Goal: Task Accomplishment & Management: Use online tool/utility

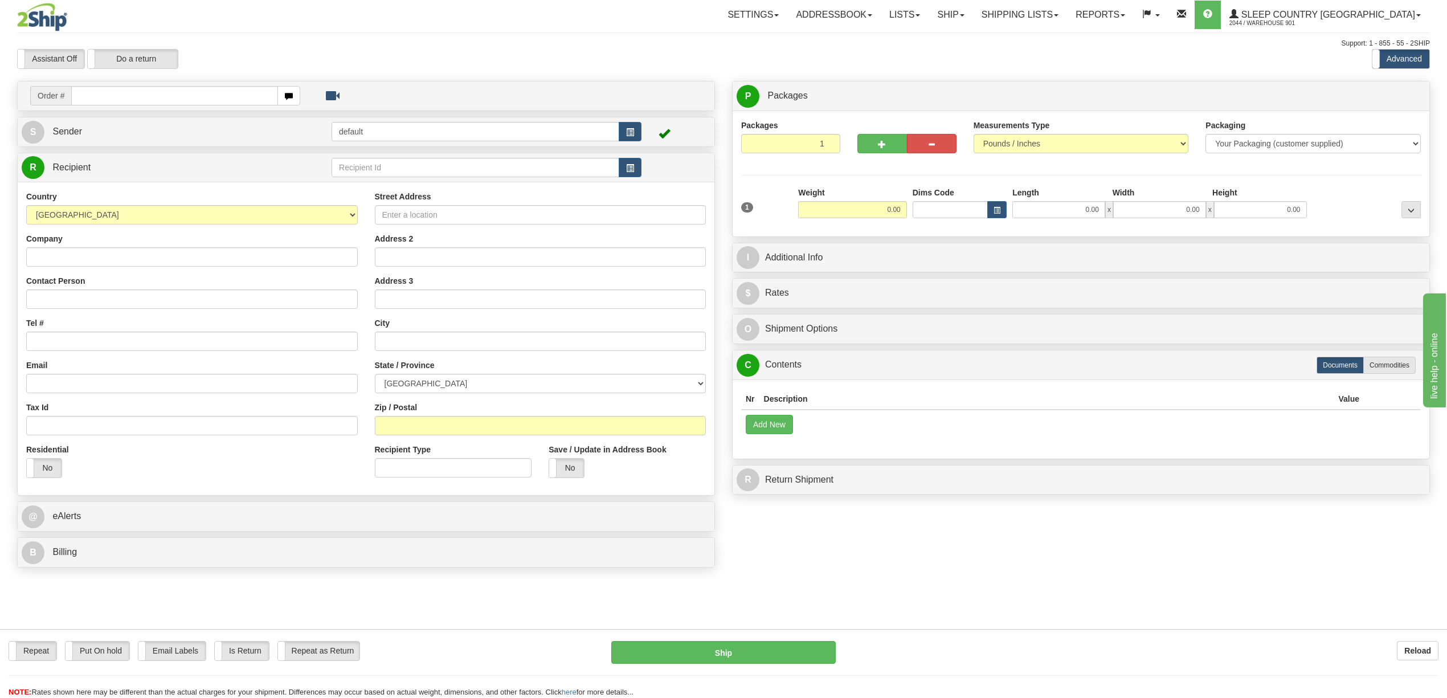
click at [153, 97] on input "text" at bounding box center [174, 95] width 206 height 19
type input "9000I111143"
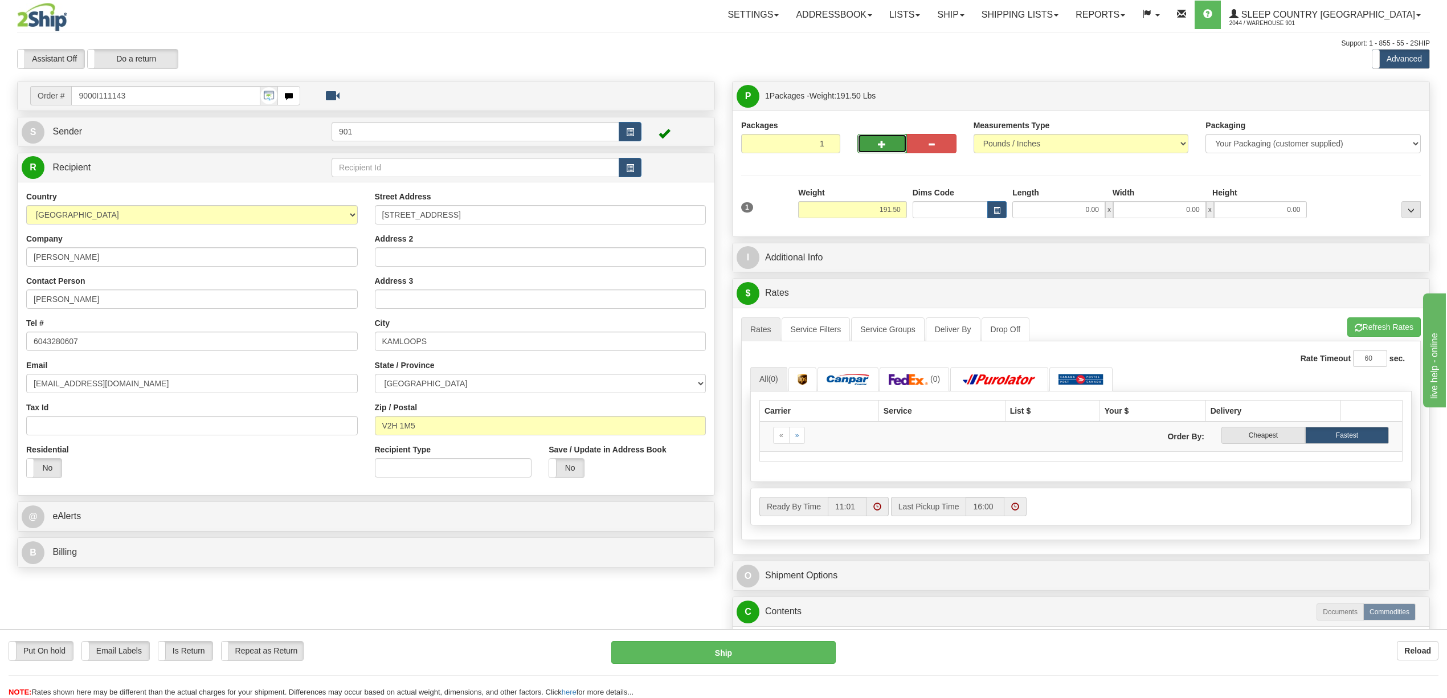
click at [875, 140] on button "button" at bounding box center [882, 143] width 50 height 19
type input "2"
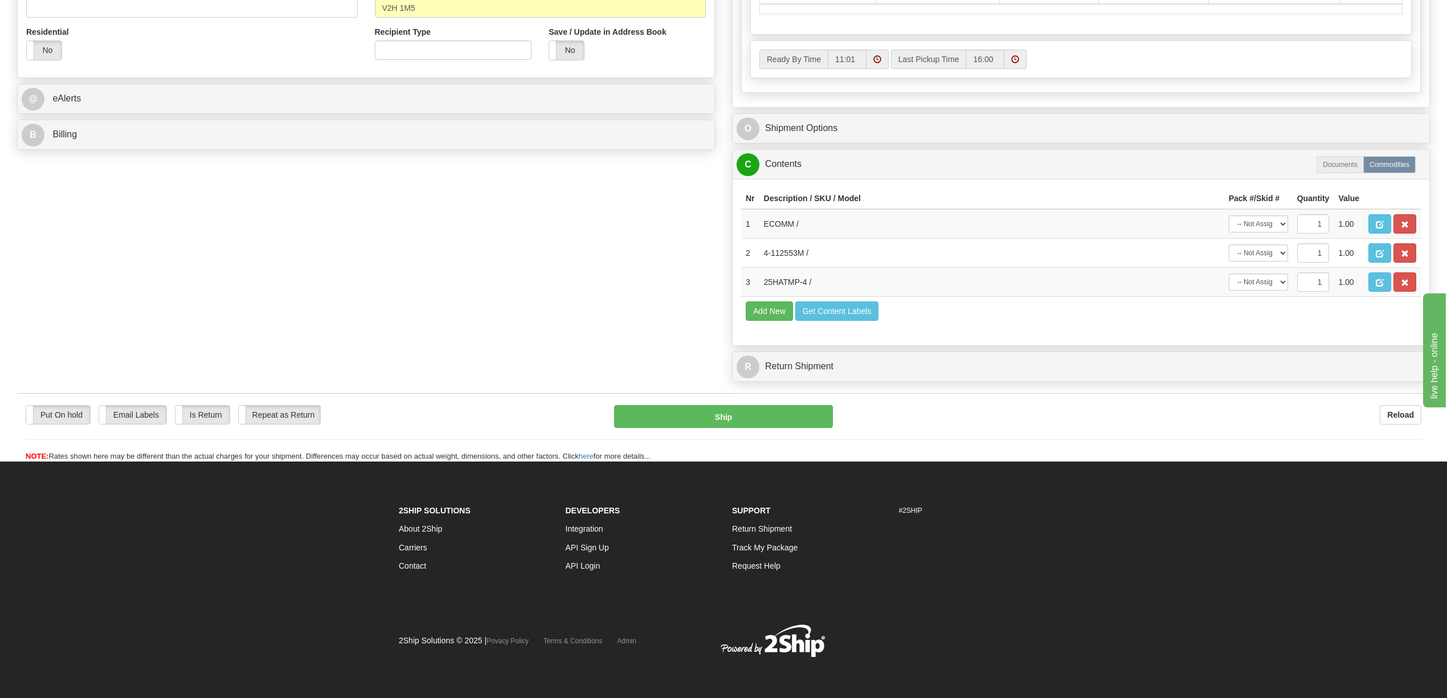
scroll to position [456, 0]
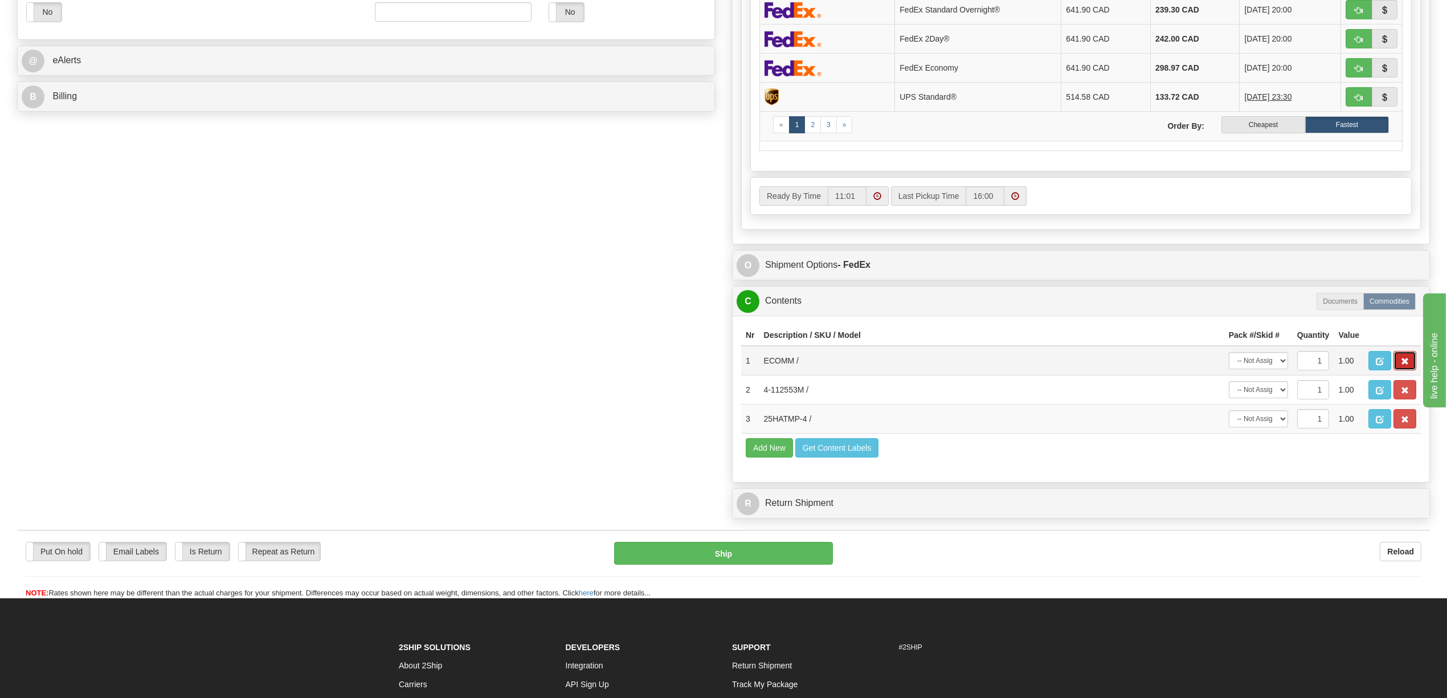
click at [1406, 365] on span "button" at bounding box center [1405, 361] width 8 height 7
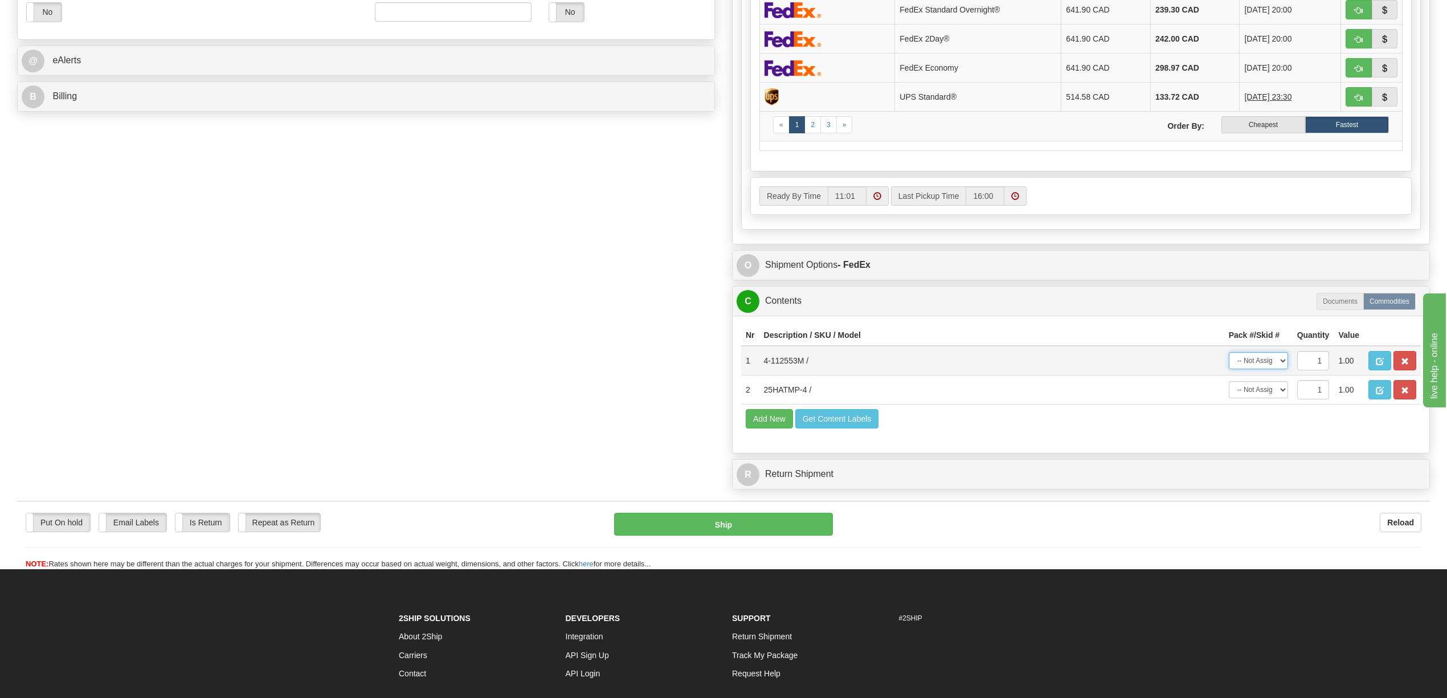
click at [1278, 369] on select "-- Not Assigned -- Package 1 Package 2" at bounding box center [1258, 360] width 59 height 17
select select "0"
click at [1229, 369] on select "-- Not Assigned -- Package 1 Package 2" at bounding box center [1258, 360] width 59 height 17
click at [1279, 398] on select "-- Not Assigned -- Package 1 Package 2" at bounding box center [1258, 389] width 59 height 17
select select "1"
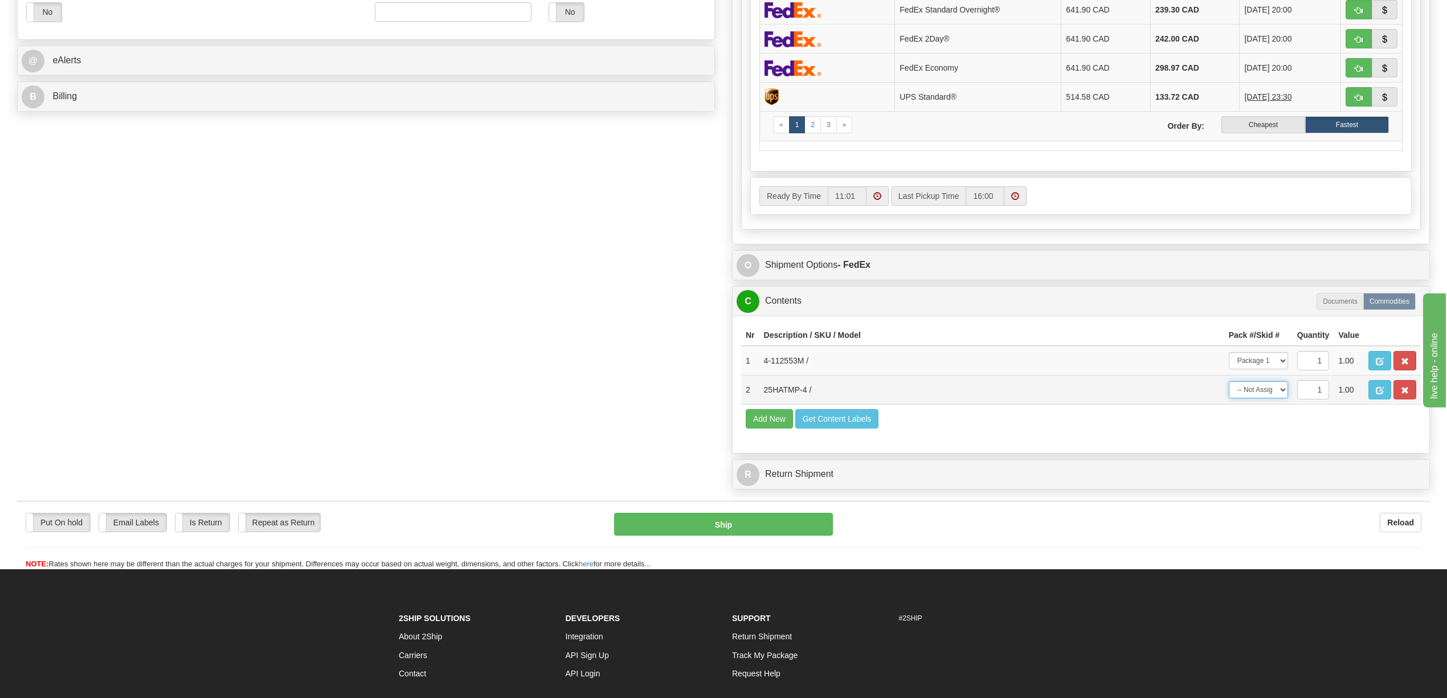
click at [1229, 398] on select "-- Not Assigned -- Package 1 Package 2" at bounding box center [1258, 389] width 59 height 17
click at [1384, 365] on span "button" at bounding box center [1380, 361] width 8 height 7
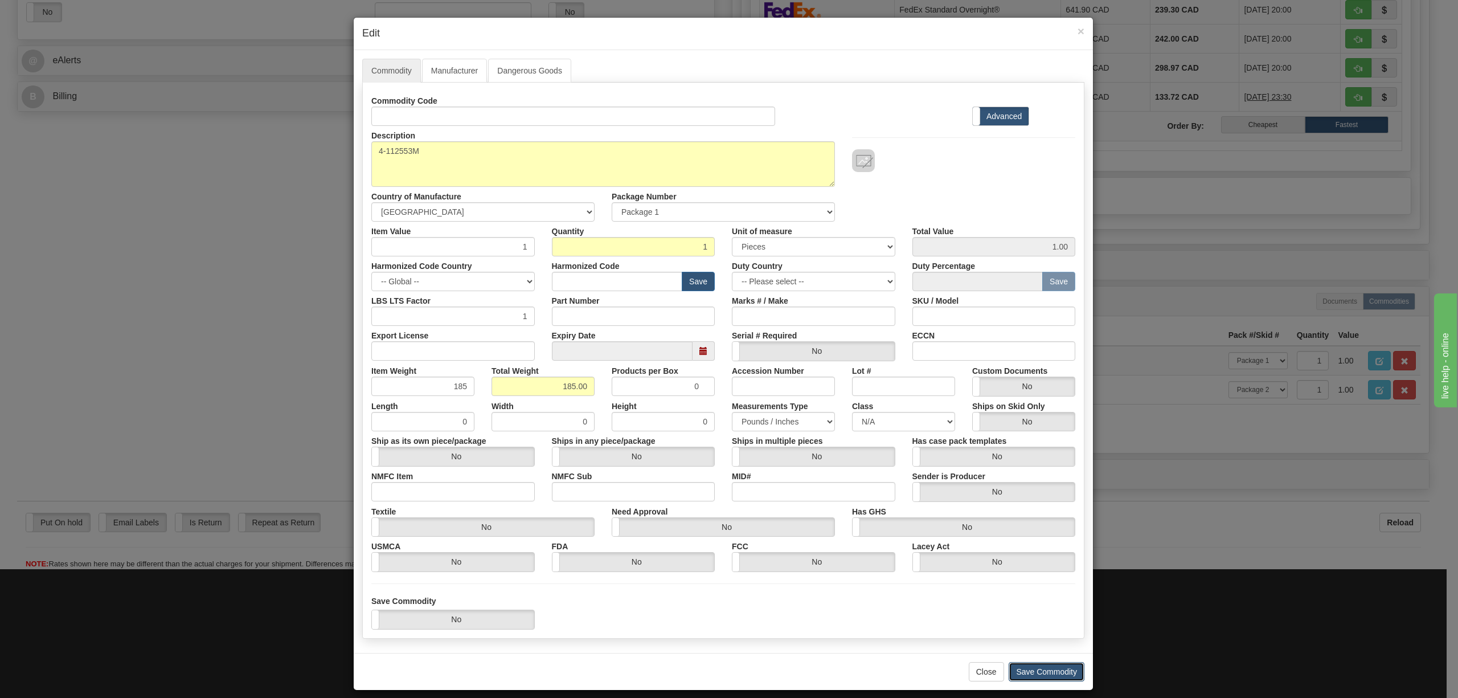
click at [1047, 670] on button "Save Commodity" at bounding box center [1047, 671] width 76 height 19
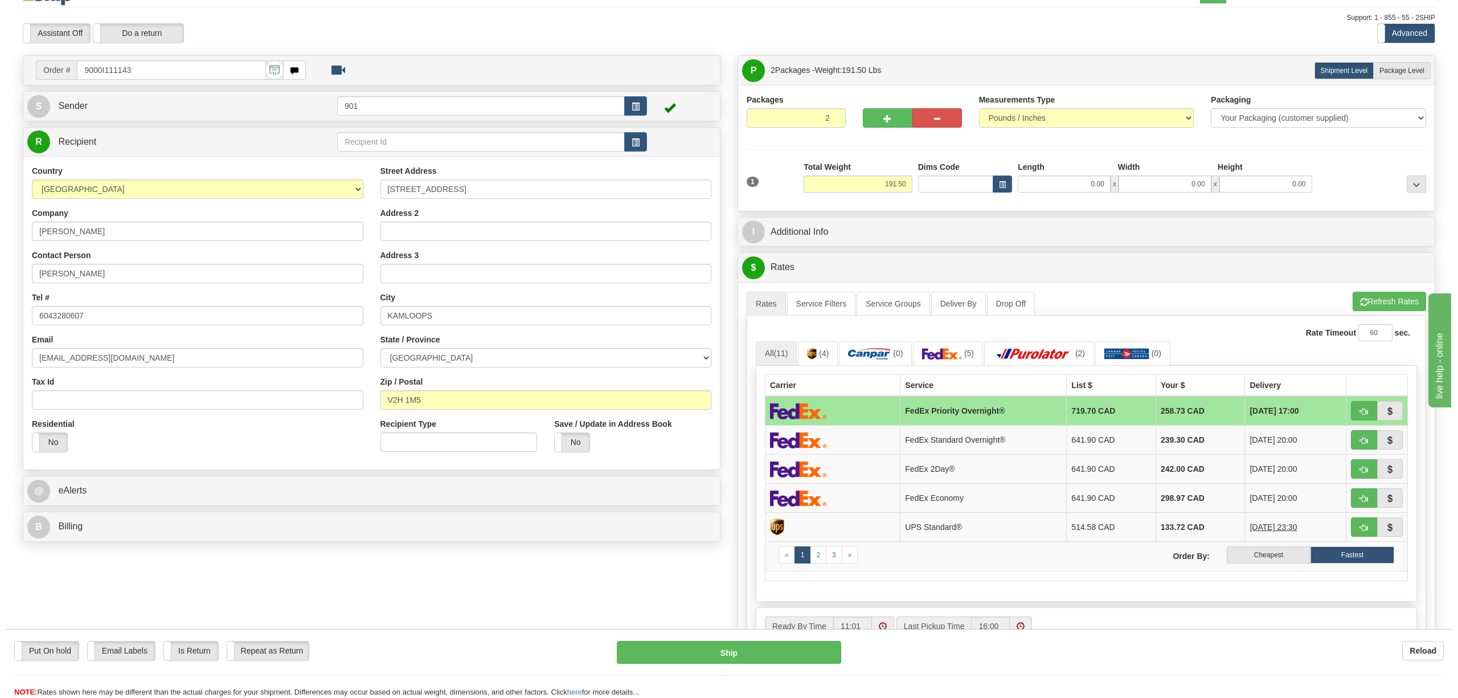
scroll to position [0, 0]
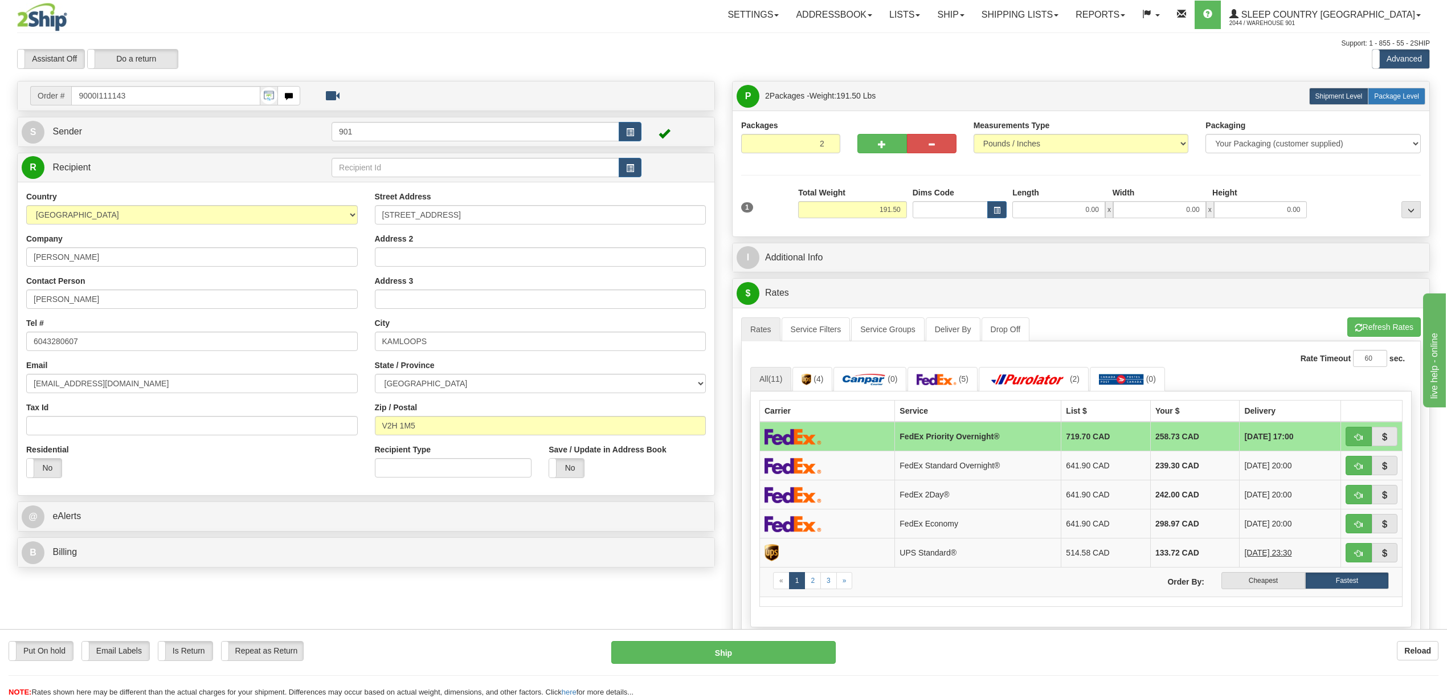
click at [1384, 89] on label "Package Level Pack.." at bounding box center [1397, 96] width 58 height 17
radio input "true"
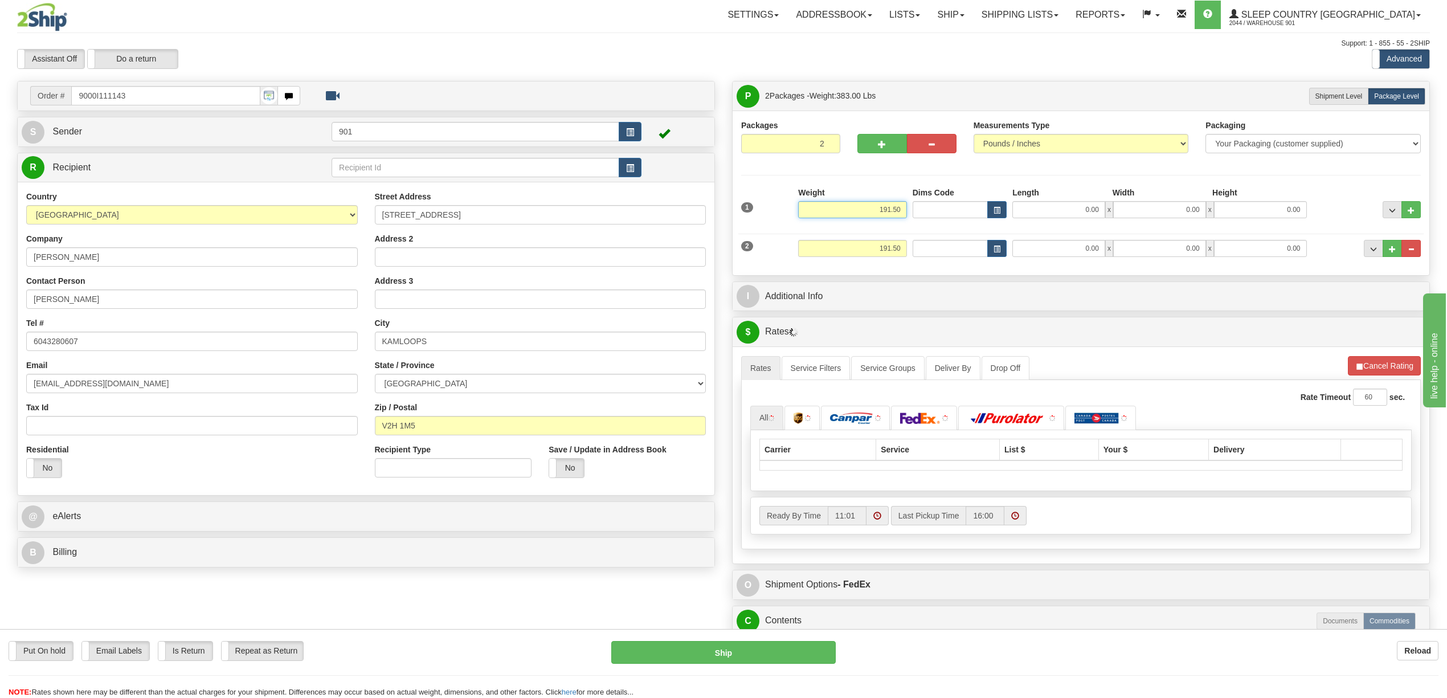
drag, startPoint x: 876, startPoint y: 211, endPoint x: 924, endPoint y: 214, distance: 47.4
click at [924, 214] on div "1 Weight 191.50 Dims Code x" at bounding box center [1080, 207] width 685 height 40
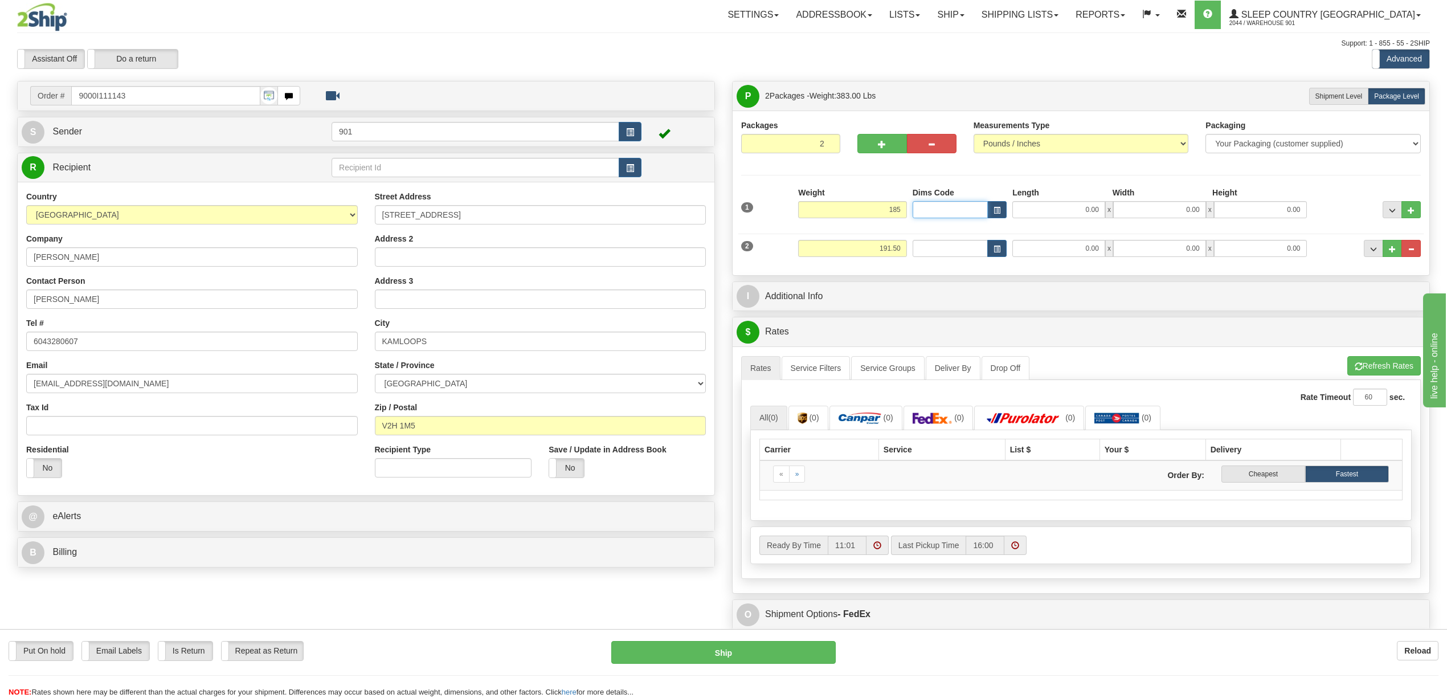
type input "185.00"
type input "17.00"
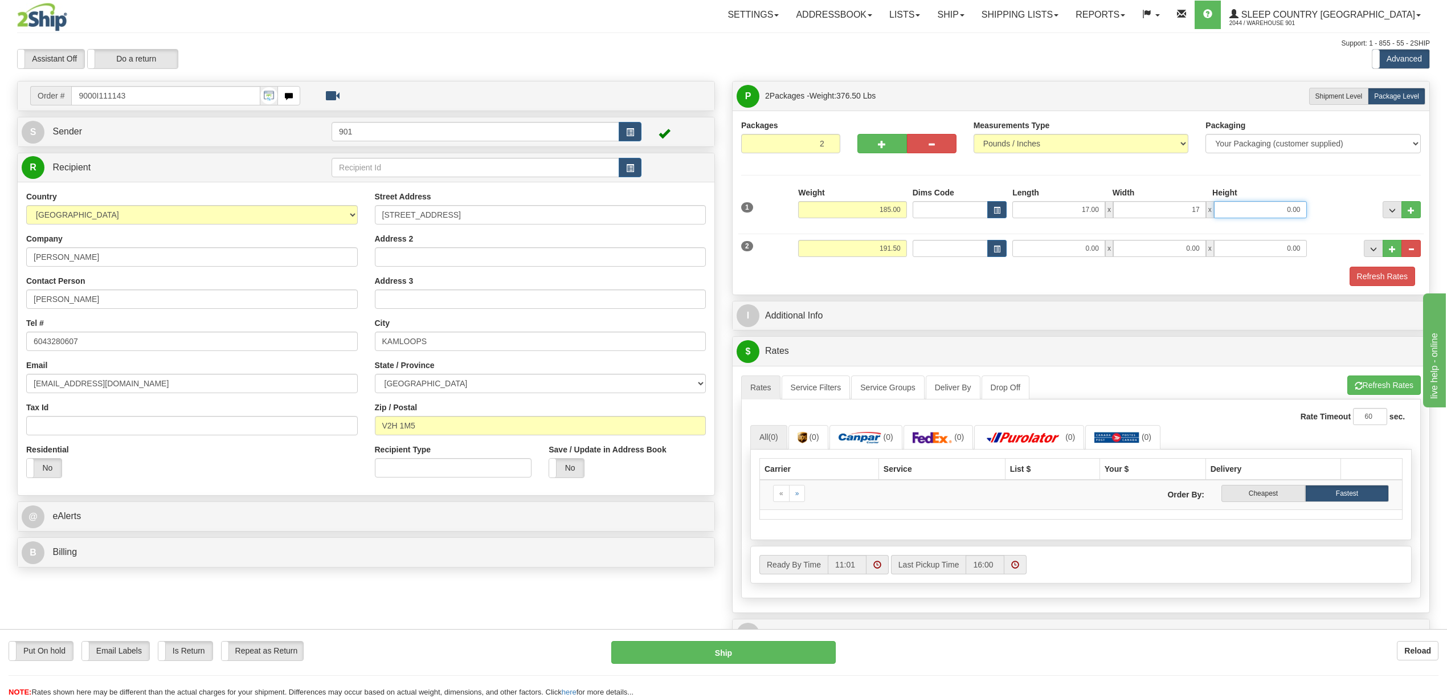
type input "17.00"
type input "44.00"
type input "6.50"
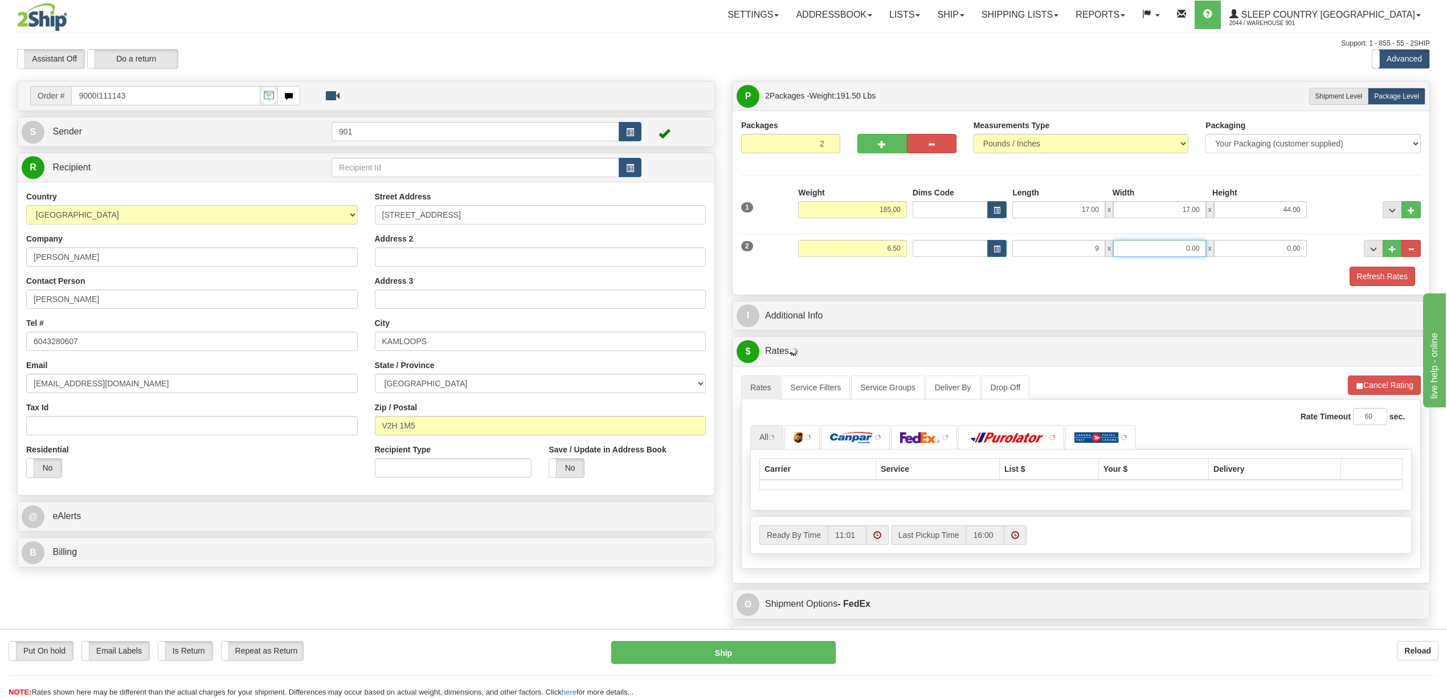
type input "9.00"
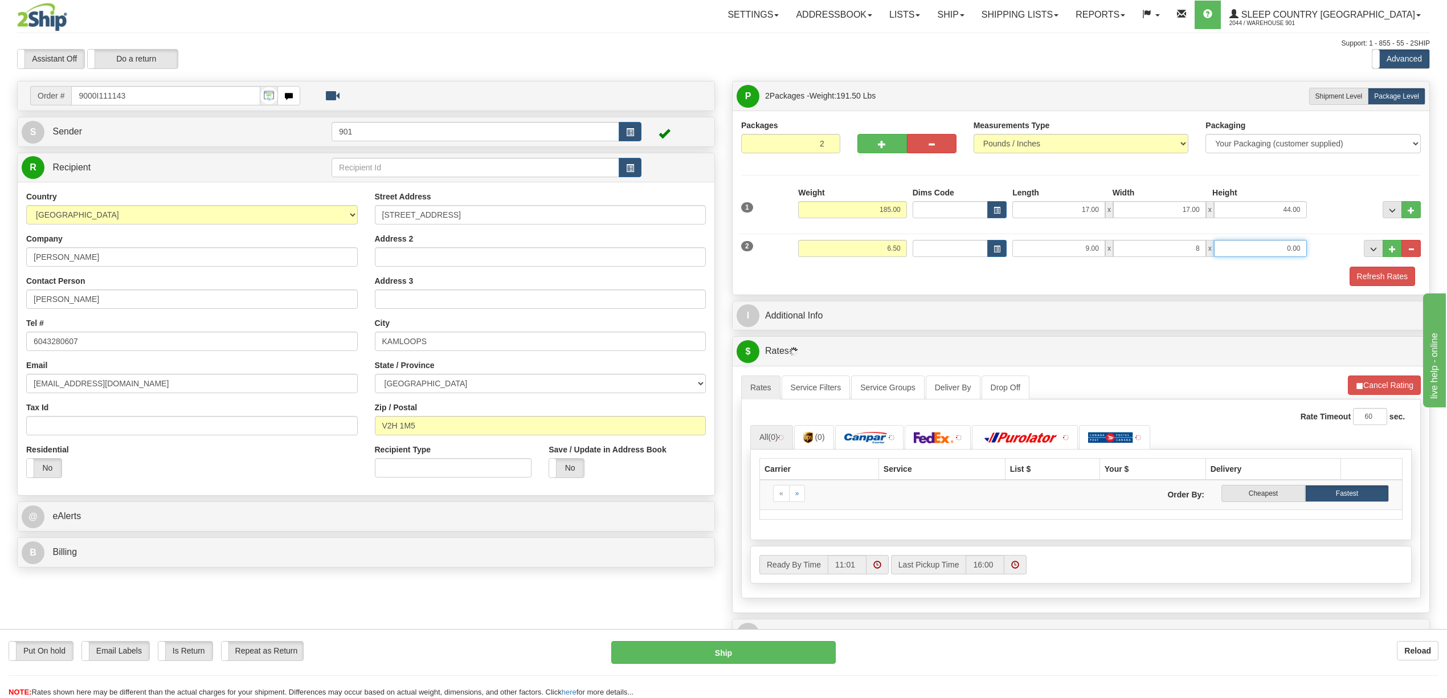
type input "8.00"
type input "9.00"
click at [1370, 273] on button "Refresh Rates" at bounding box center [1383, 276] width 66 height 19
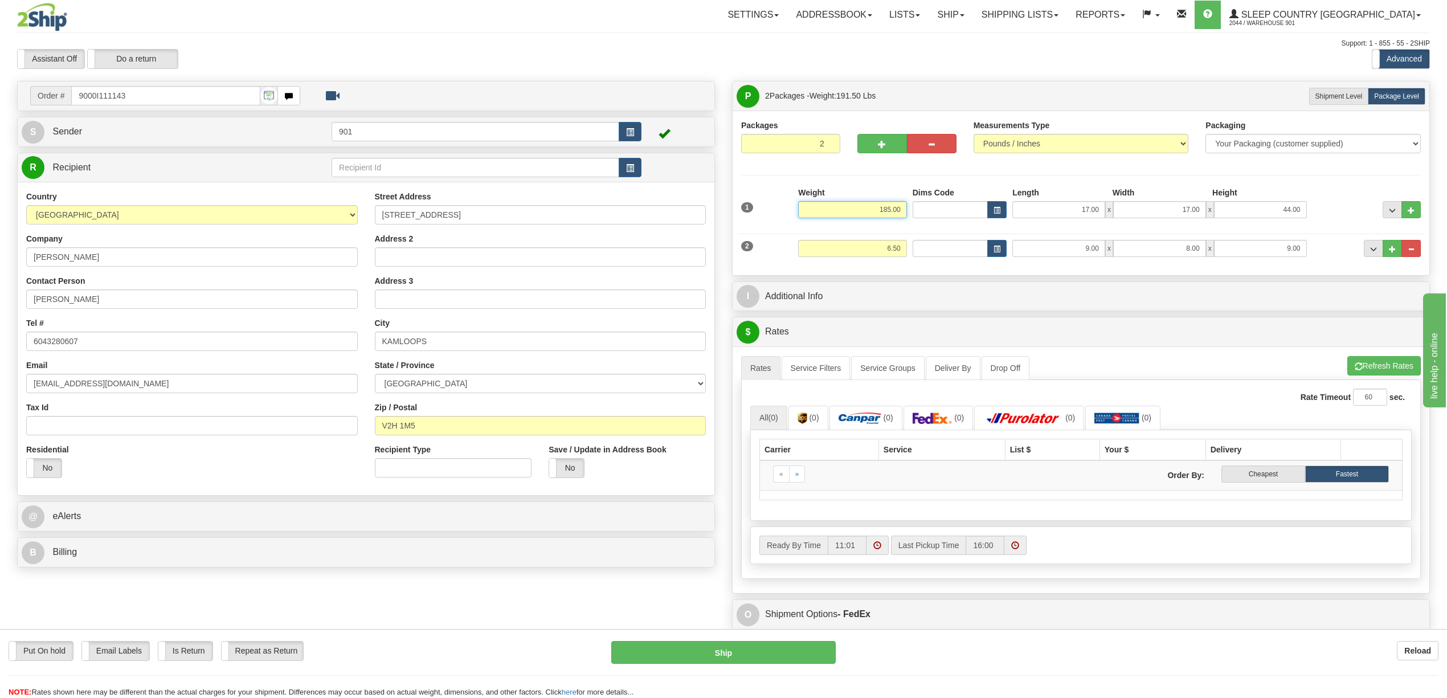
drag, startPoint x: 871, startPoint y: 213, endPoint x: 921, endPoint y: 210, distance: 49.6
click at [921, 210] on div "1 Weight 185.00 Dims Code x" at bounding box center [1080, 207] width 685 height 40
click at [1403, 365] on li "Refresh Rates Cancel Rating" at bounding box center [1383, 365] width 73 height 19
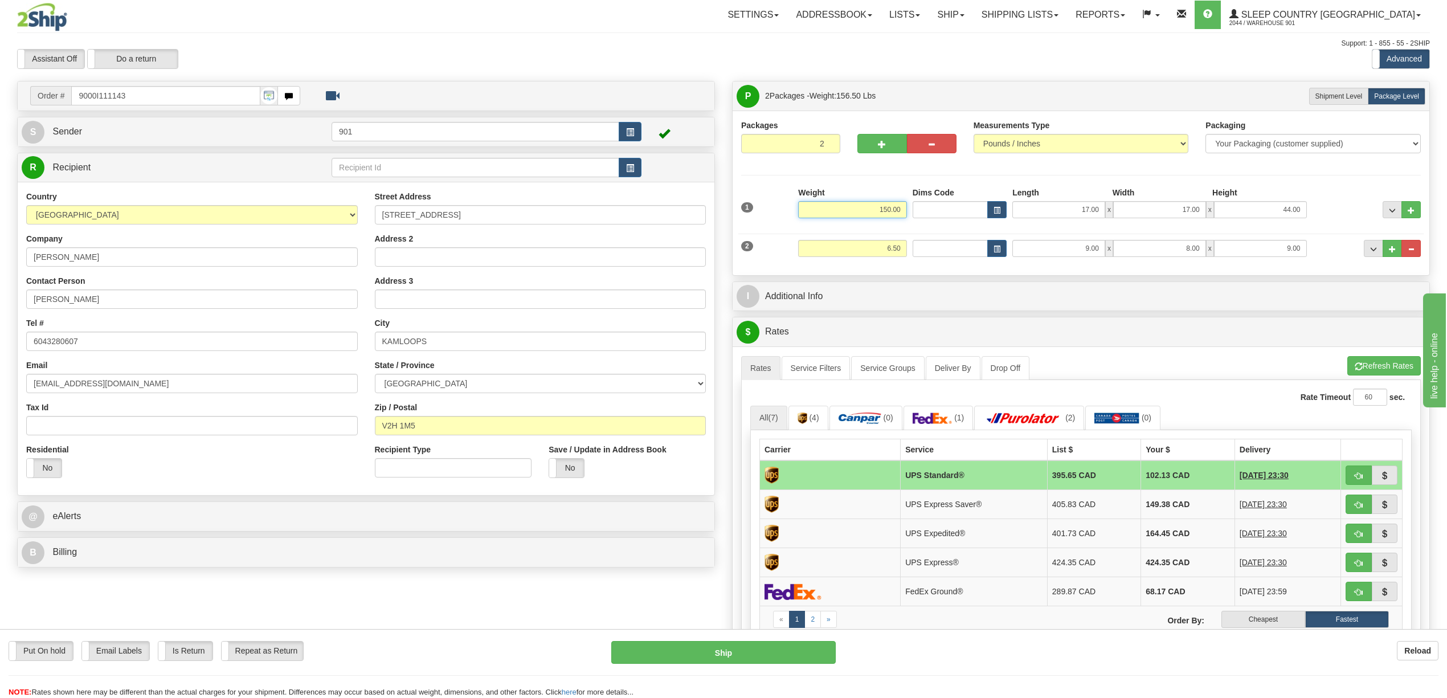
drag, startPoint x: 898, startPoint y: 210, endPoint x: 915, endPoint y: 211, distance: 17.1
click at [915, 211] on div "1 Weight 150.00 Dims Code x" at bounding box center [1080, 207] width 685 height 40
click at [1380, 365] on li "Refresh Rates Cancel Rating" at bounding box center [1383, 365] width 73 height 19
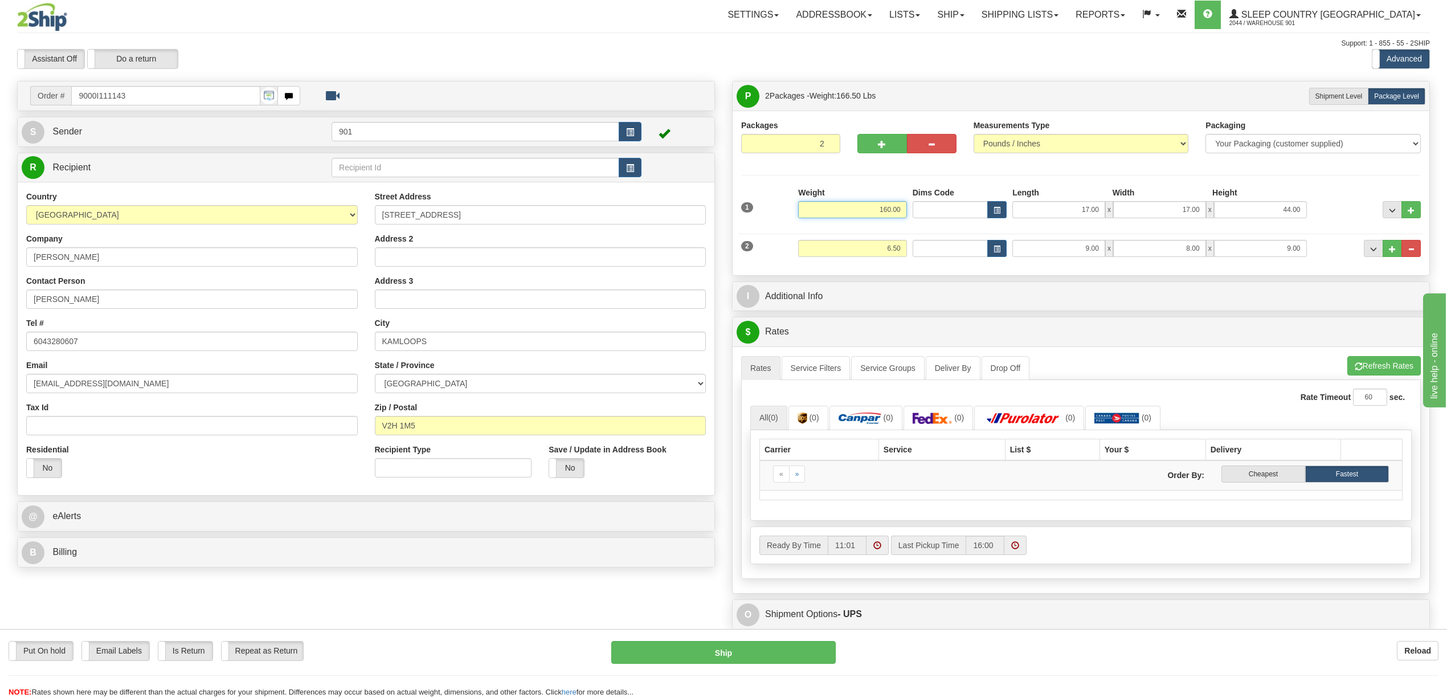
drag, startPoint x: 876, startPoint y: 210, endPoint x: 916, endPoint y: 209, distance: 40.5
click at [916, 209] on div "1 Weight 160.00 Dims Code x" at bounding box center [1080, 207] width 685 height 40
click at [1368, 359] on li "Refresh Rates Cancel Rating" at bounding box center [1383, 365] width 73 height 19
drag, startPoint x: 875, startPoint y: 210, endPoint x: 919, endPoint y: 216, distance: 44.3
click at [919, 216] on div "1 Weight 155.00 Dims Code x" at bounding box center [1080, 207] width 685 height 40
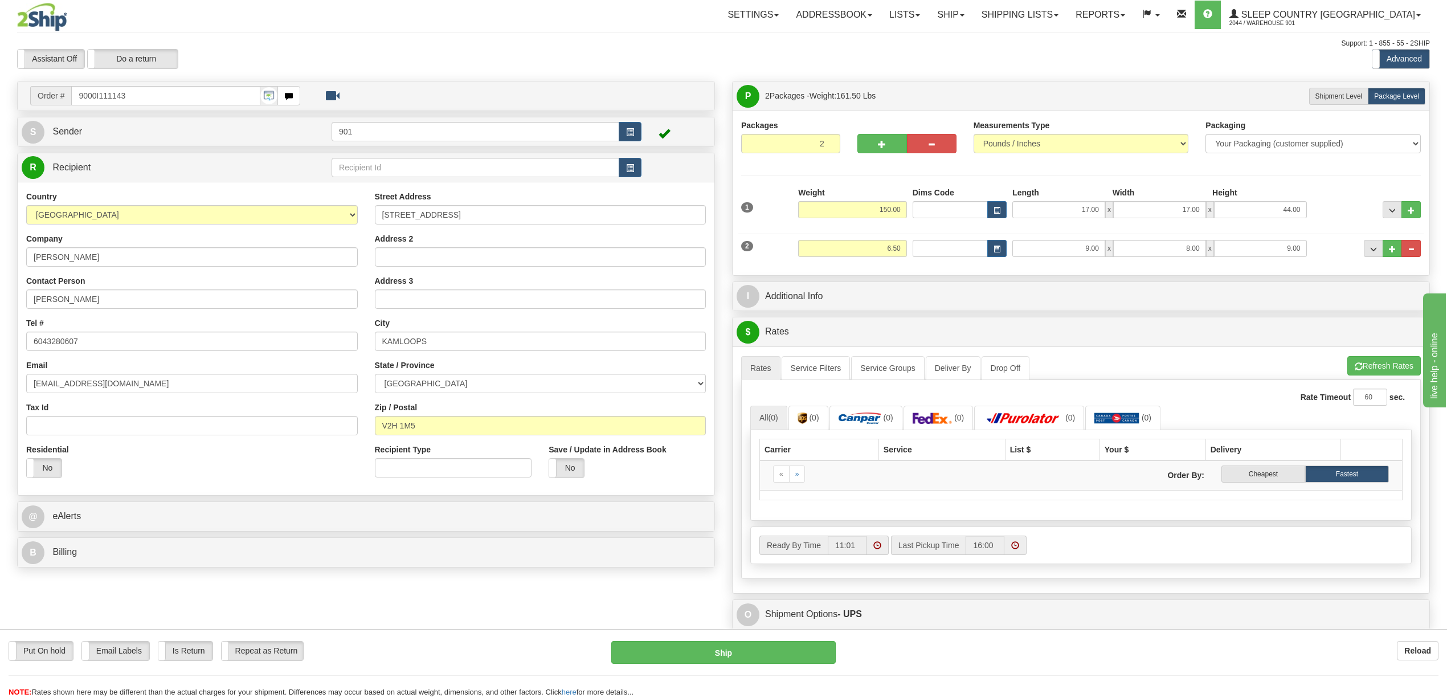
click at [1393, 374] on li "Refresh Rates Cancel Rating" at bounding box center [1383, 365] width 73 height 19
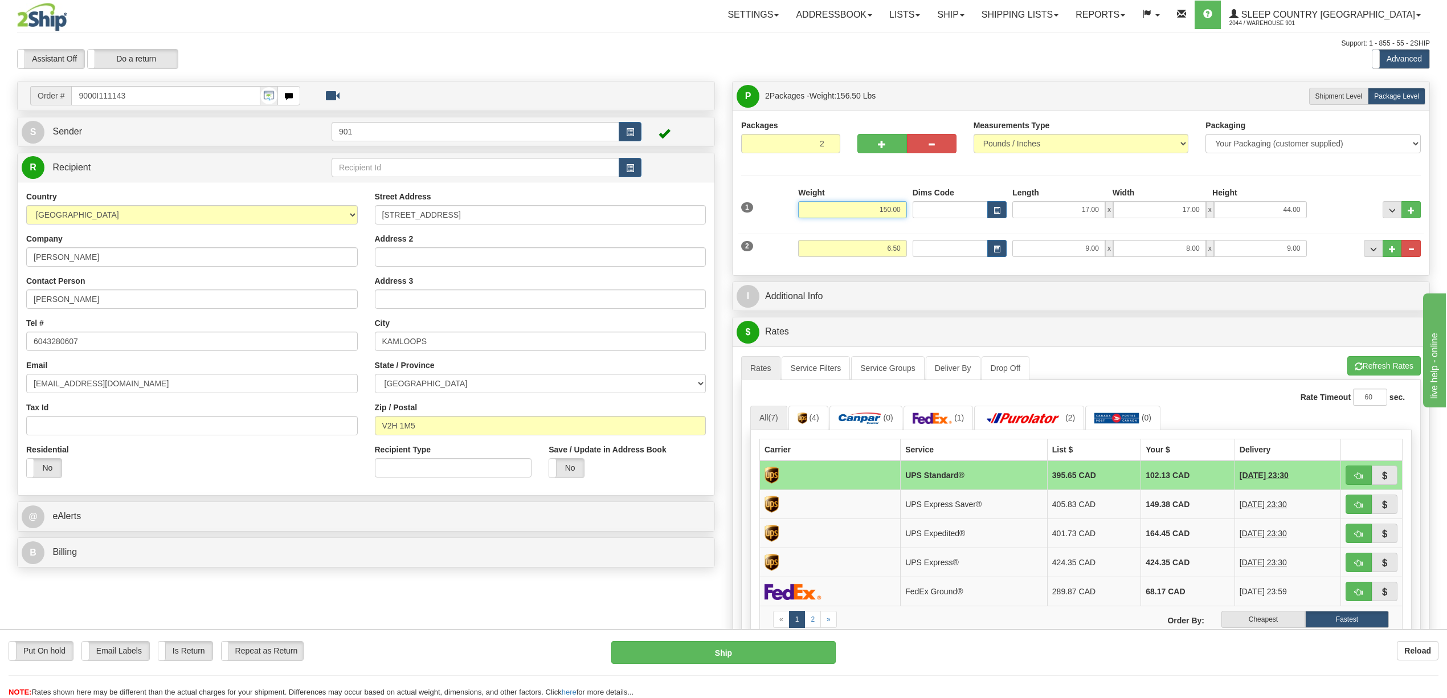
drag, startPoint x: 875, startPoint y: 208, endPoint x: 937, endPoint y: 208, distance: 61.5
click at [937, 208] on div "1 Weight 150.00 Dims Code x" at bounding box center [1080, 207] width 685 height 40
click at [1381, 363] on li "Refresh Rates Cancel Rating" at bounding box center [1383, 365] width 73 height 19
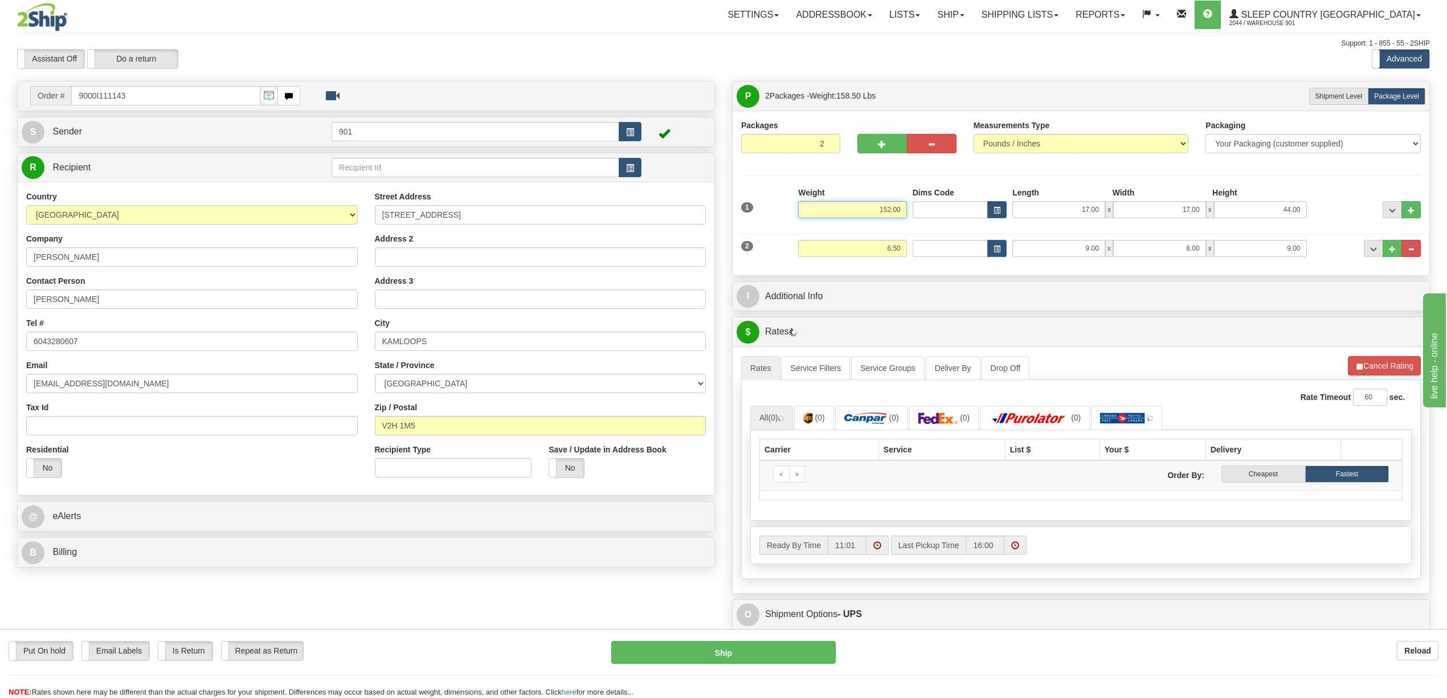
drag, startPoint x: 875, startPoint y: 213, endPoint x: 938, endPoint y: 212, distance: 62.7
click at [938, 212] on div "1 Weight 152.00 Dims Code x" at bounding box center [1080, 207] width 685 height 40
type input "150.00"
click at [1382, 368] on li "Refresh Rates Cancel Rating" at bounding box center [1383, 365] width 73 height 19
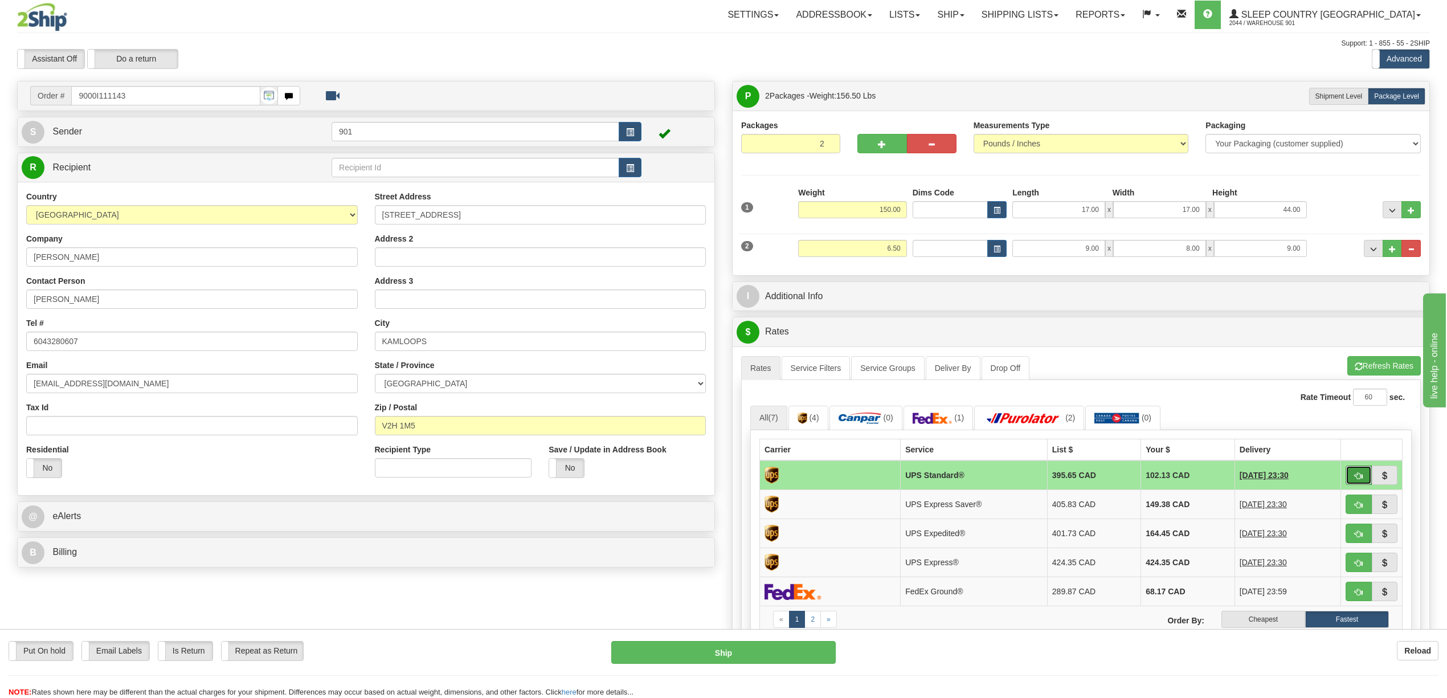
click at [1355, 477] on span "button" at bounding box center [1359, 475] width 8 height 7
type input "11"
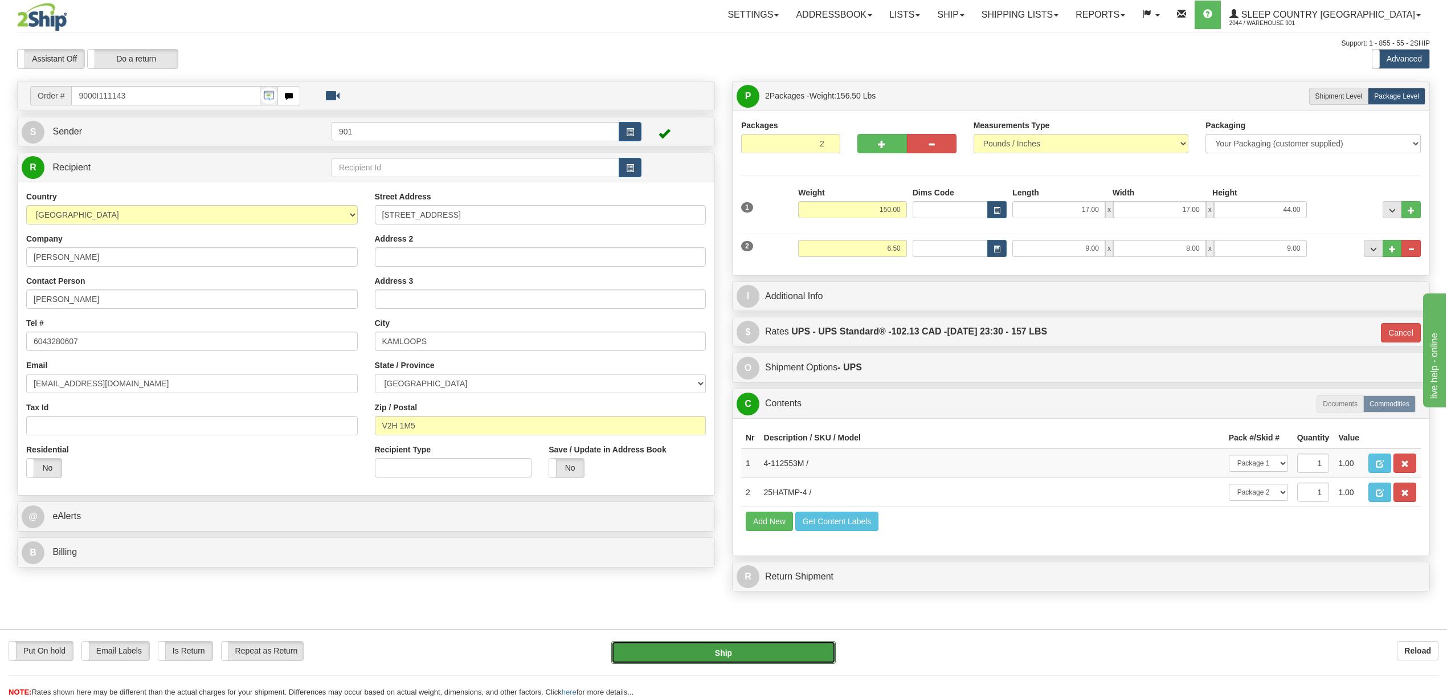
click at [785, 652] on button "Ship" at bounding box center [723, 652] width 224 height 23
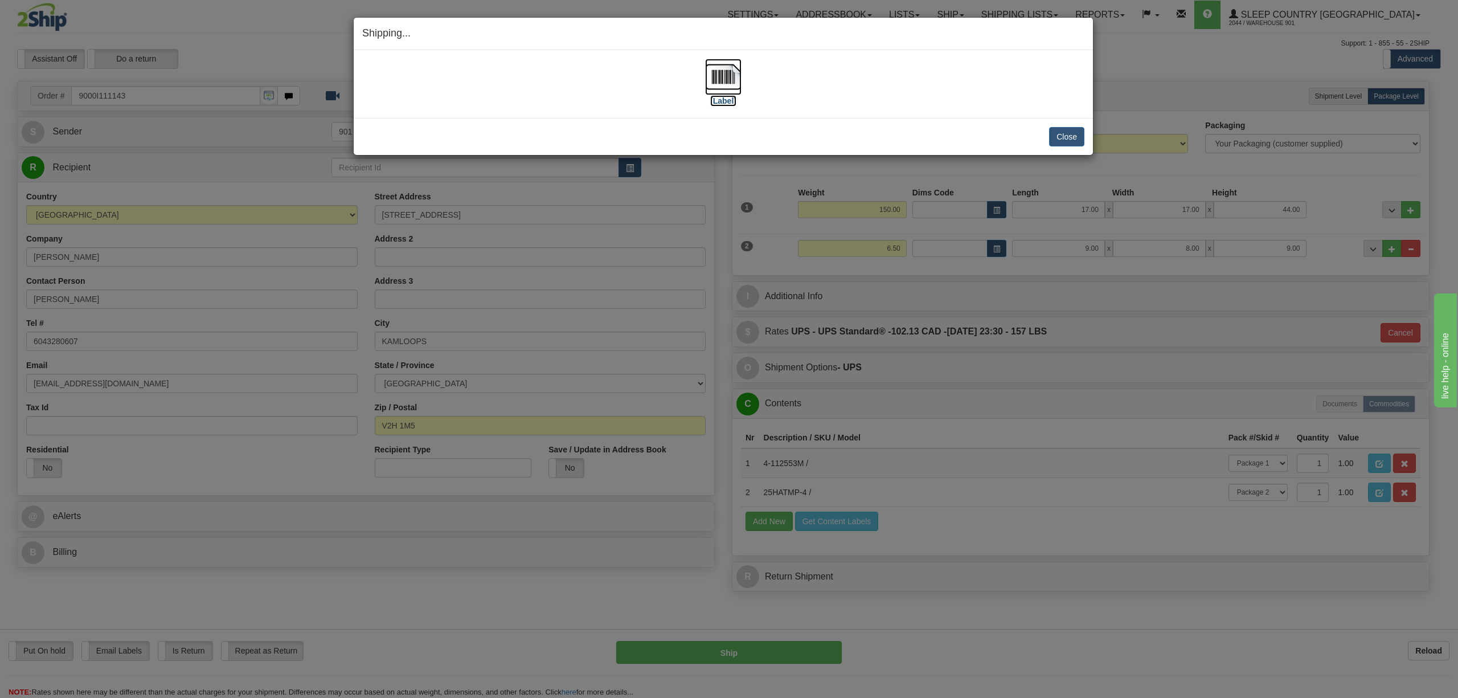
click at [725, 80] on img at bounding box center [723, 77] width 36 height 36
